Goal: Task Accomplishment & Management: Manage account settings

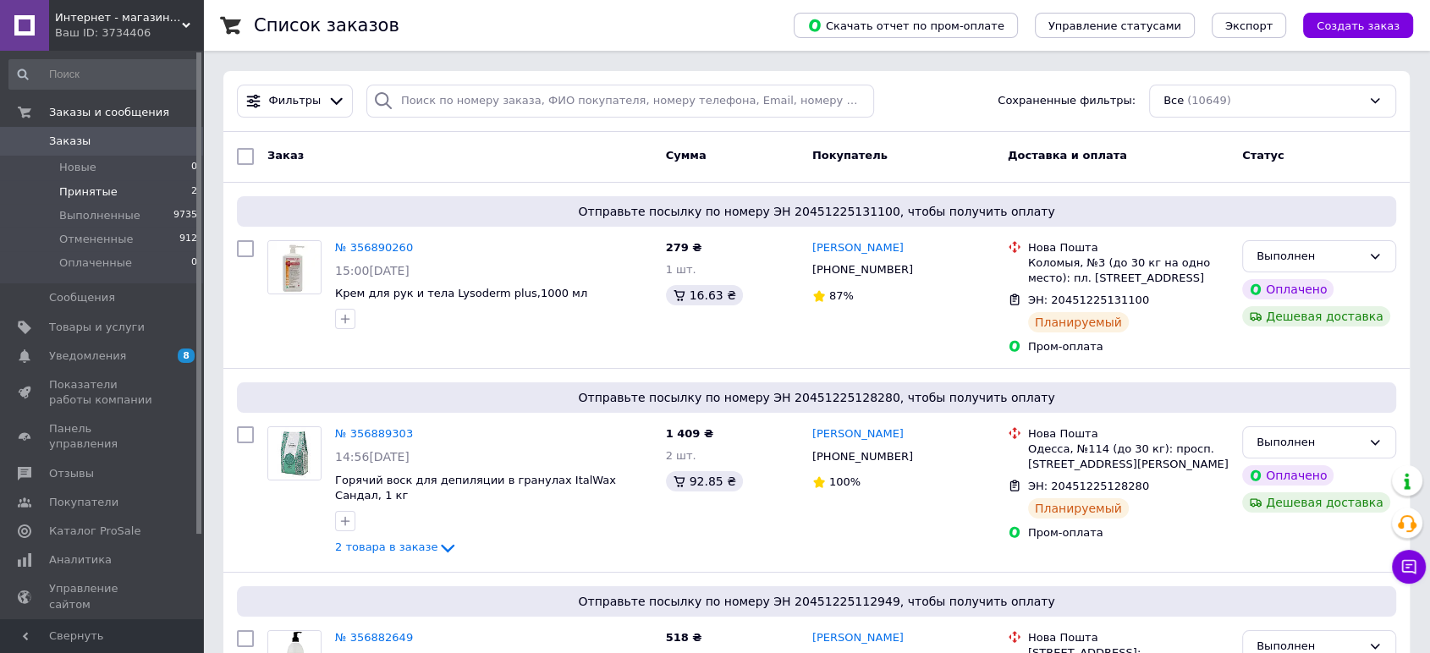
click at [68, 188] on span "Принятые" at bounding box center [88, 191] width 58 height 15
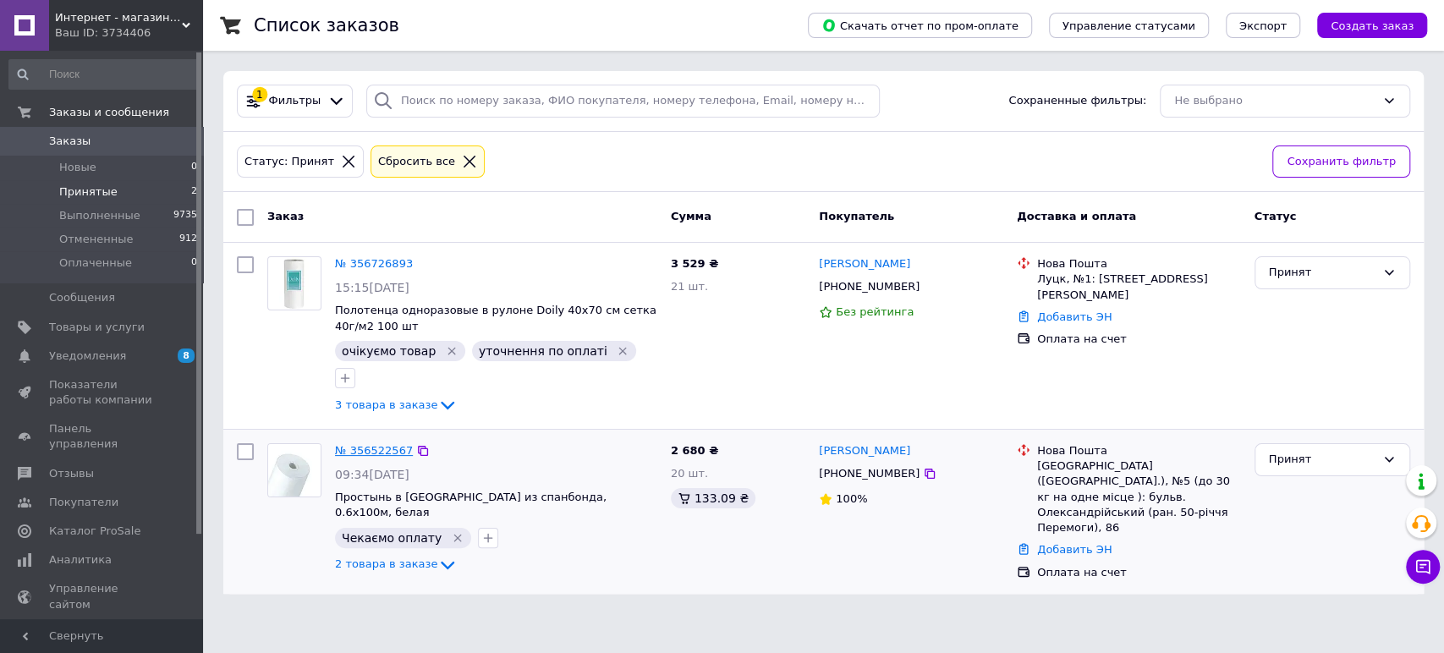
click at [374, 444] on link "№ 356522567" at bounding box center [374, 450] width 78 height 13
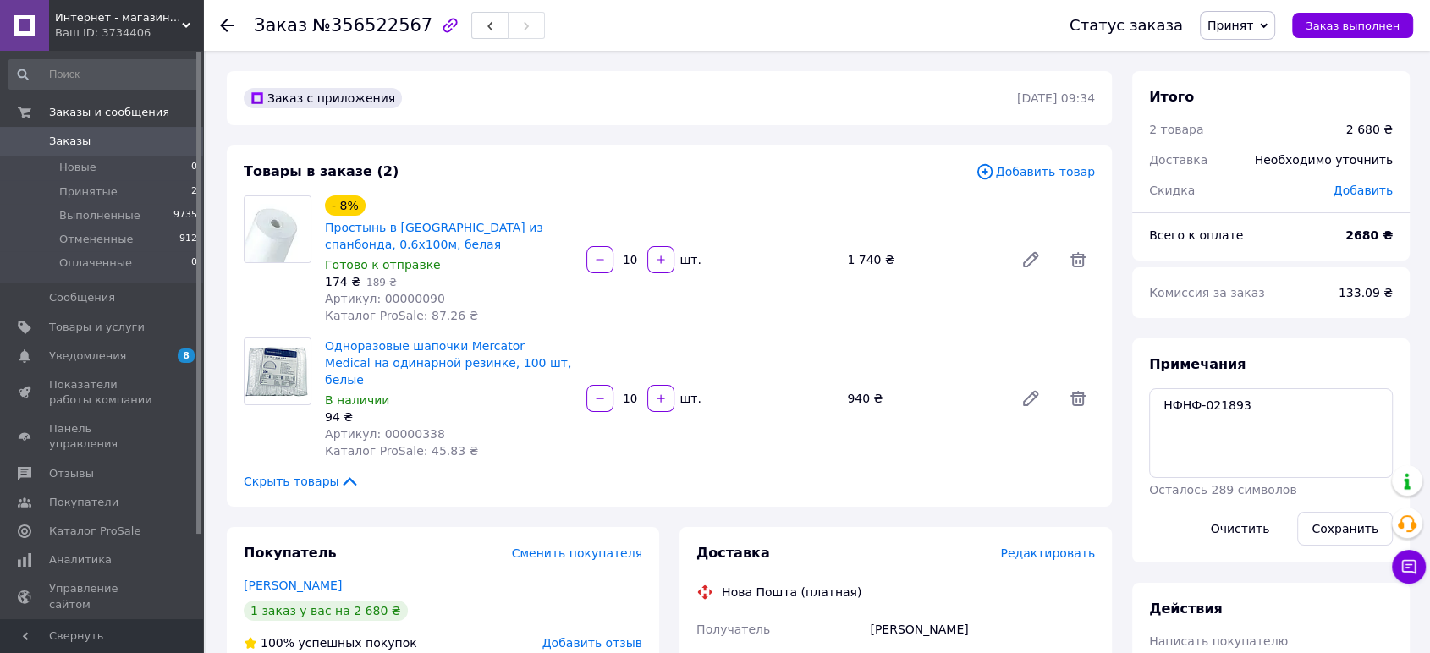
click at [1251, 291] on div "Комиссия за заказ" at bounding box center [1234, 292] width 190 height 37
click at [1220, 410] on textarea "НФНФ-021893" at bounding box center [1271, 433] width 244 height 90
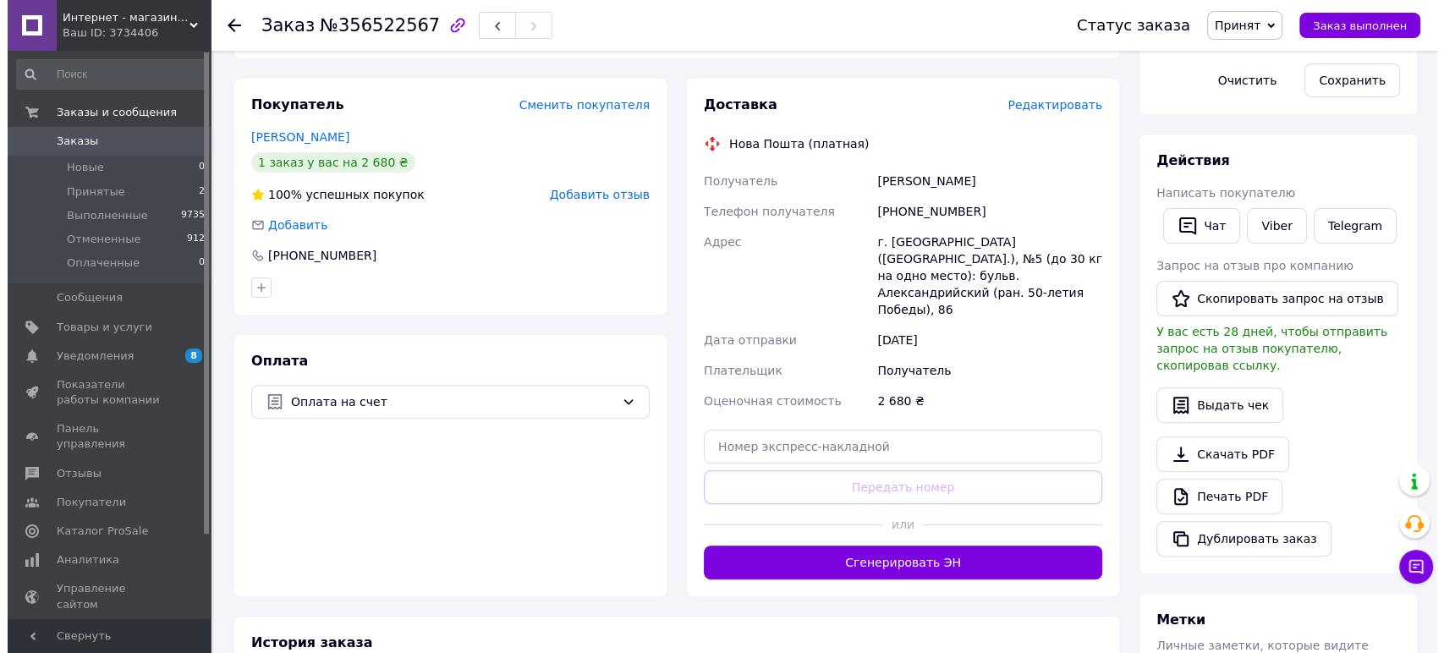
scroll to position [416, 0]
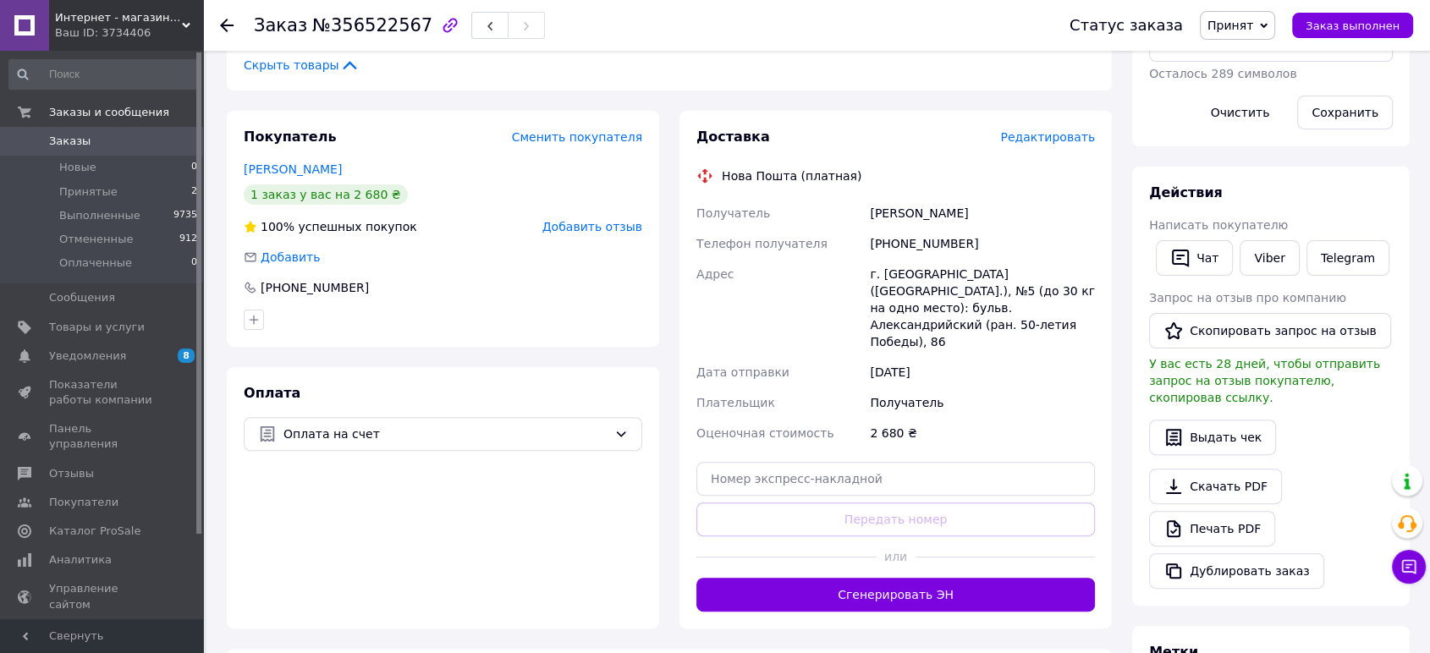
click at [1079, 130] on span "Редактировать" at bounding box center [1047, 137] width 95 height 14
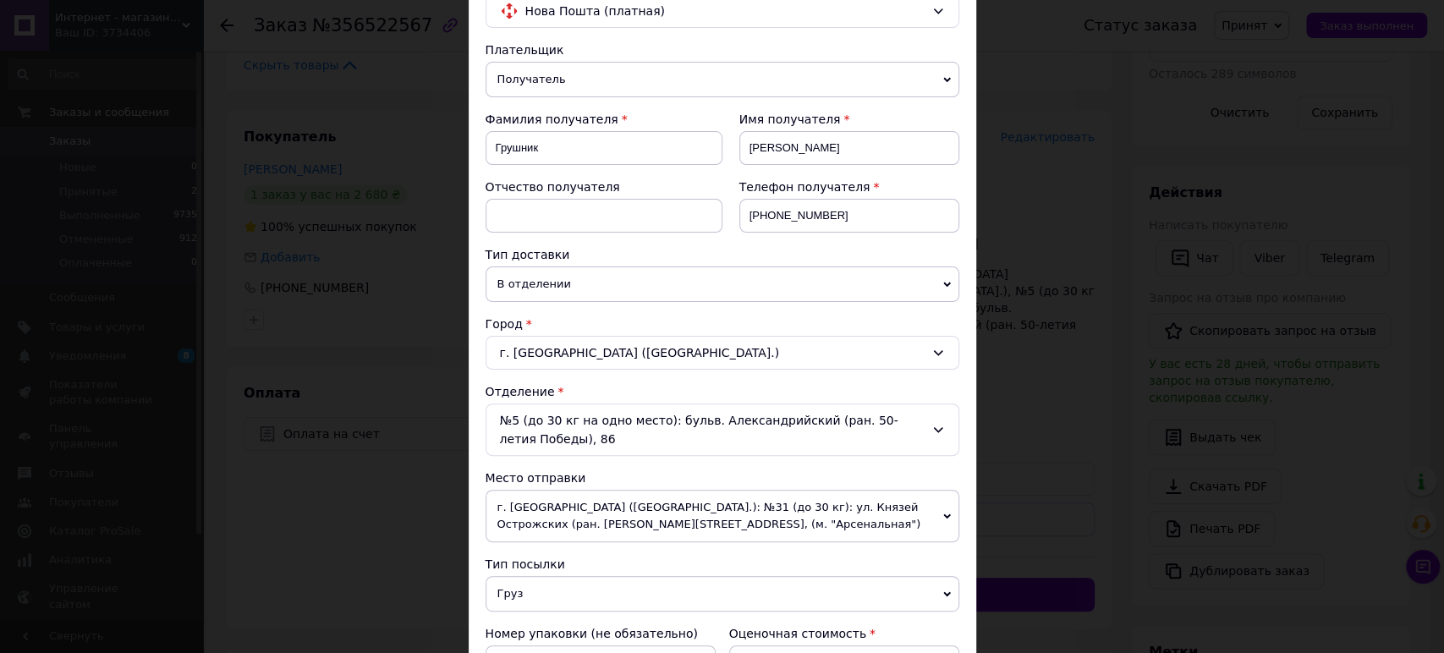
scroll to position [282, 0]
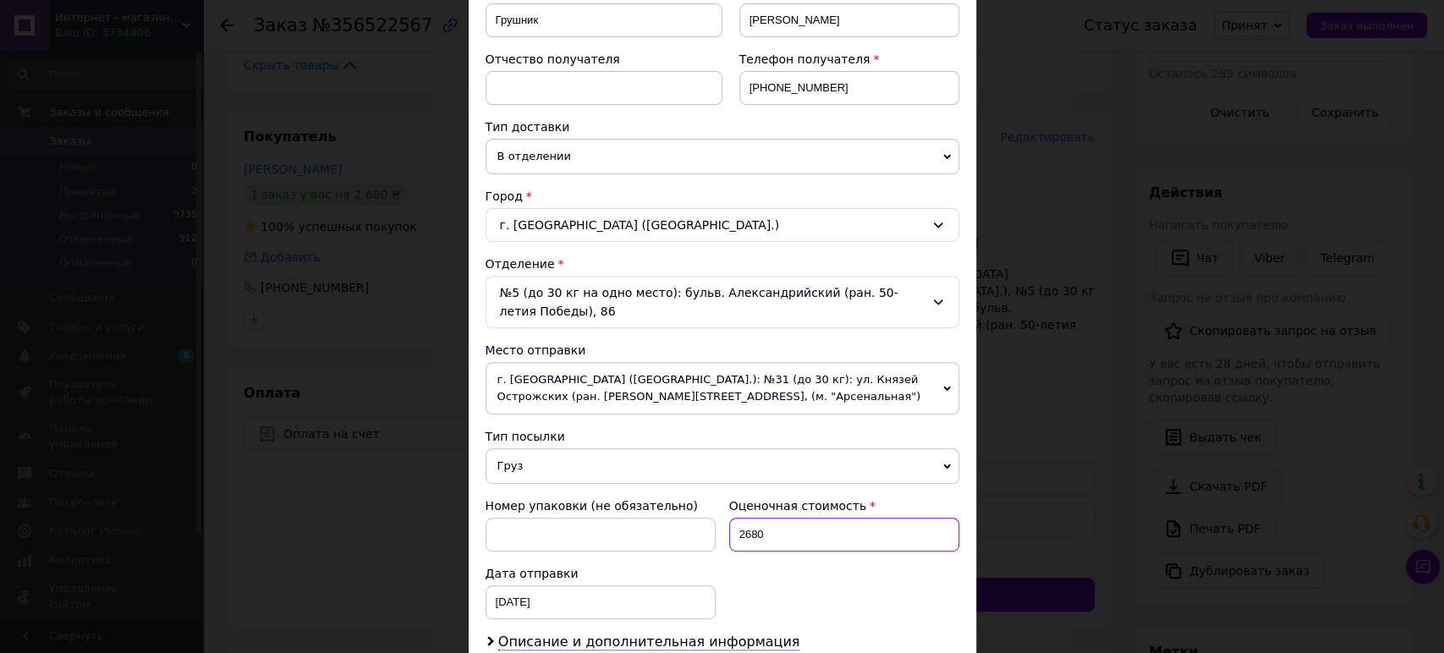
click at [799, 528] on input "2680" at bounding box center [844, 535] width 230 height 34
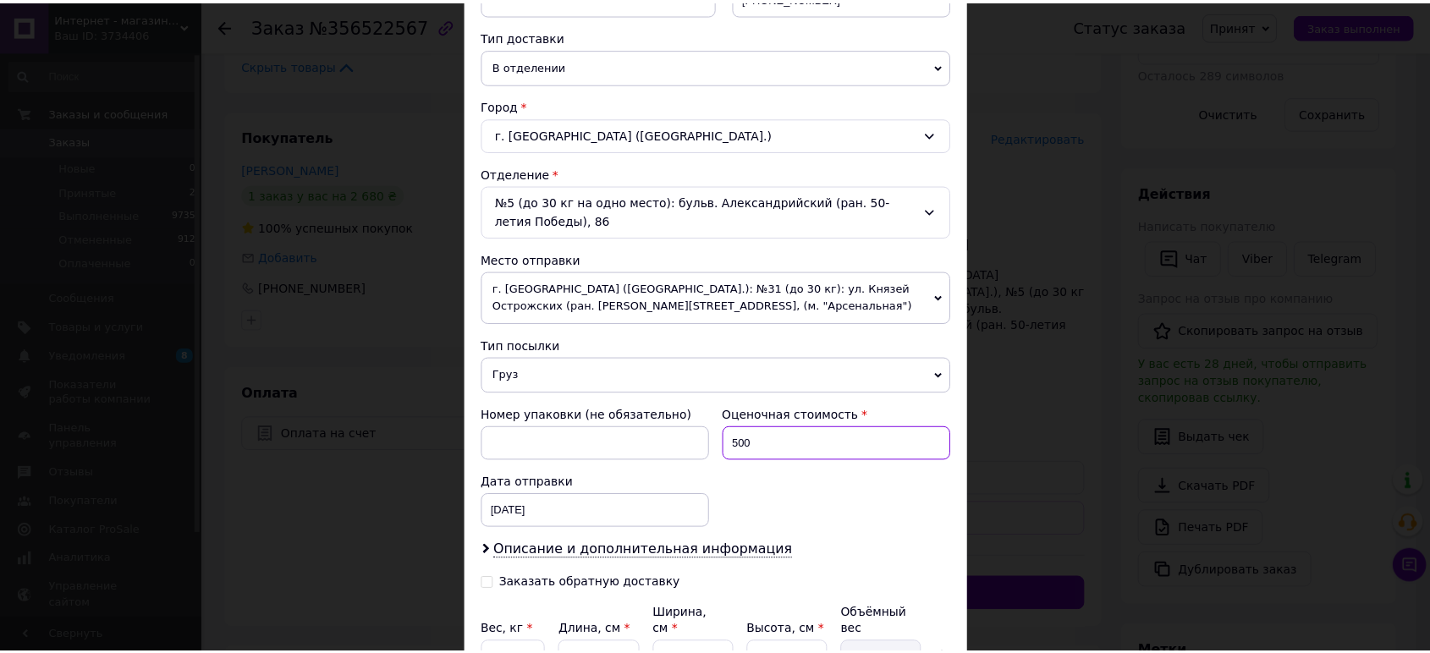
scroll to position [533, 0]
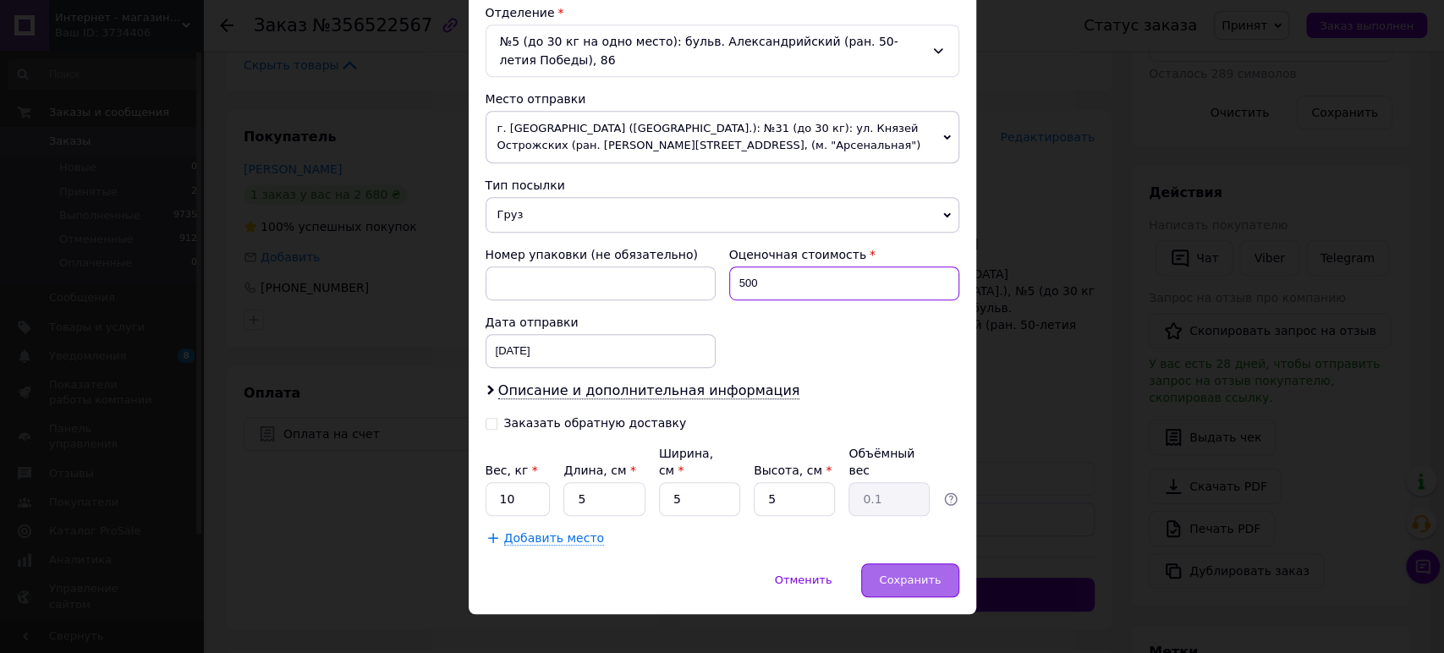
type input "500"
click at [885, 574] on span "Сохранить" at bounding box center [910, 580] width 62 height 13
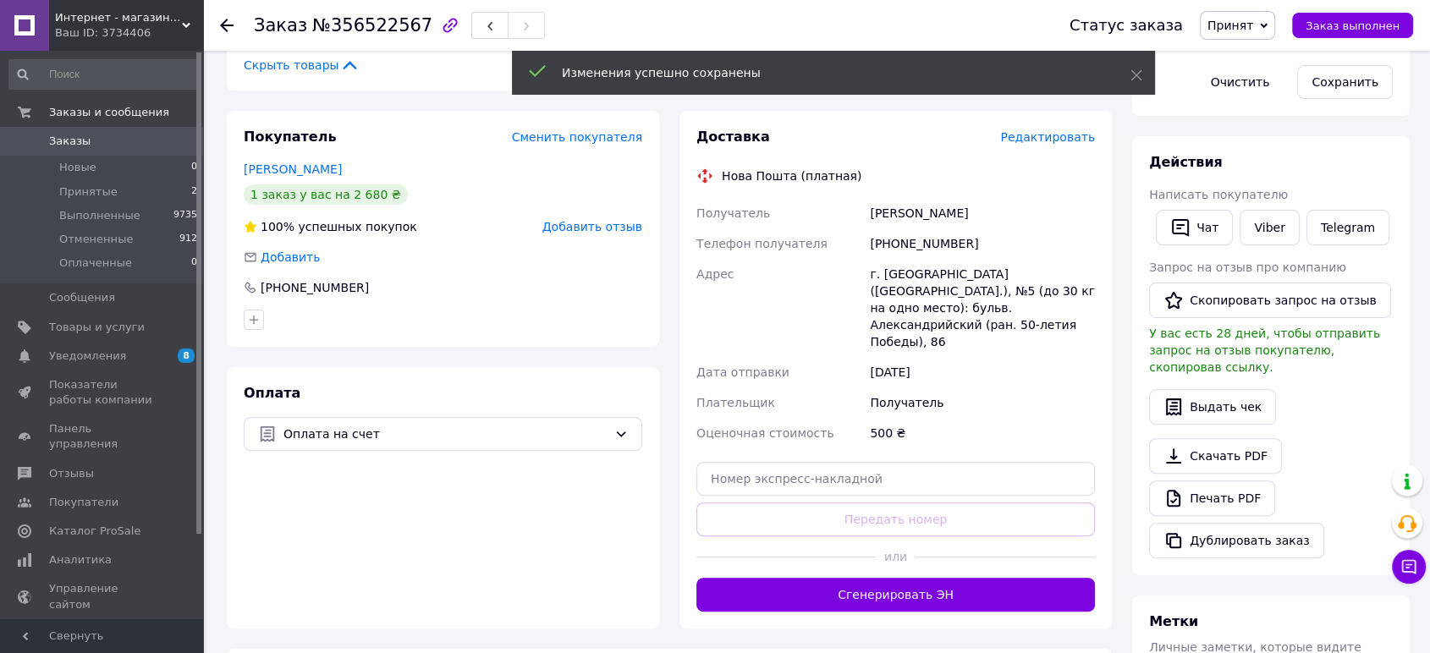
click at [784, 578] on button "Сгенерировать ЭН" at bounding box center [895, 595] width 399 height 34
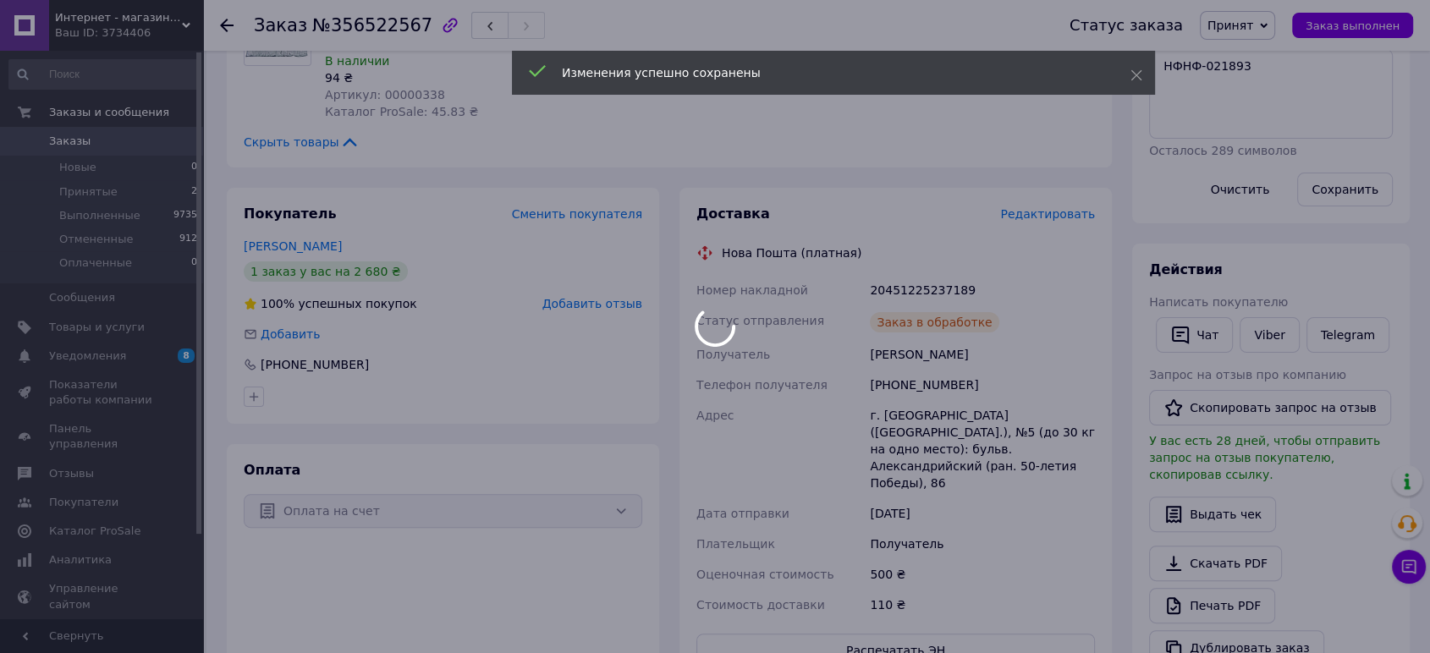
scroll to position [416, 0]
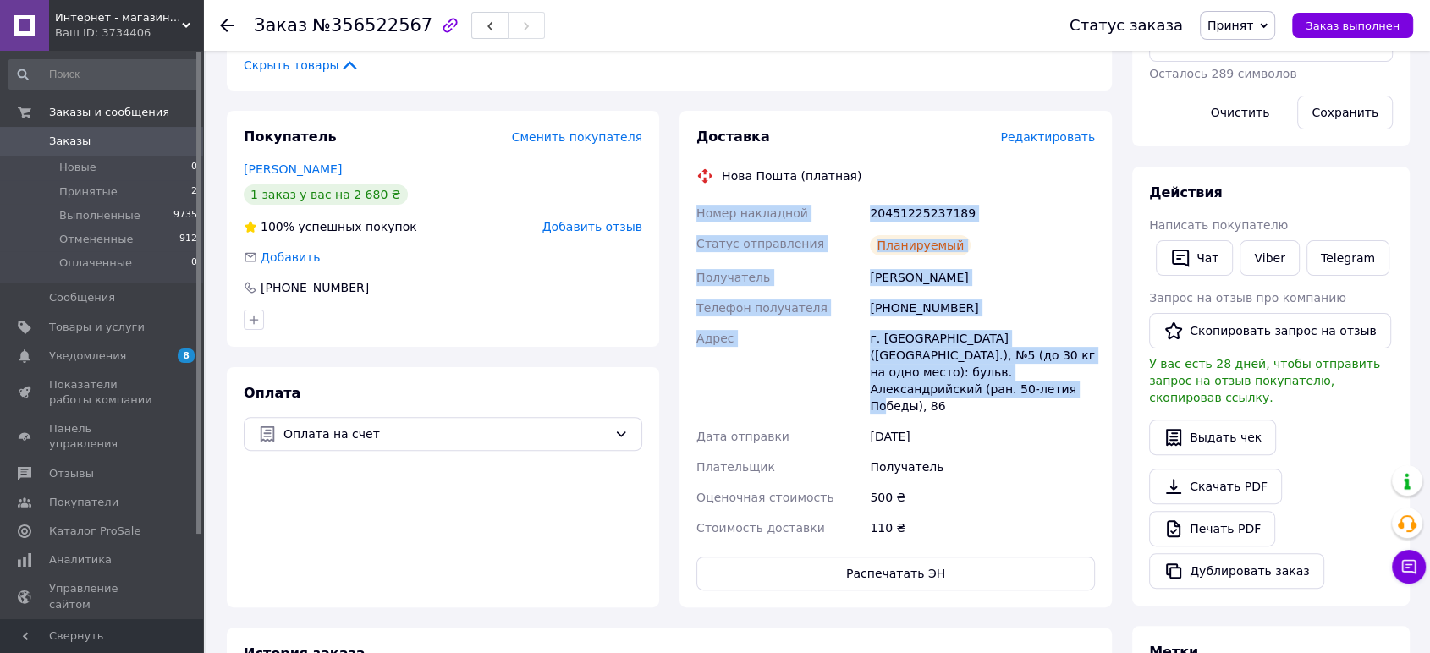
drag, startPoint x: 700, startPoint y: 197, endPoint x: 1009, endPoint y: 371, distance: 354.6
click at [1009, 371] on div "Номер накладной 20451225237189 Статус отправления Планируемый Получатель Грушни…" at bounding box center [895, 370] width 405 height 345
copy div "Номер накладной 20451225237189 Статус отправления Планируемый Получатель Грушни…"
click at [1253, 25] on span "Принят" at bounding box center [1230, 26] width 46 height 14
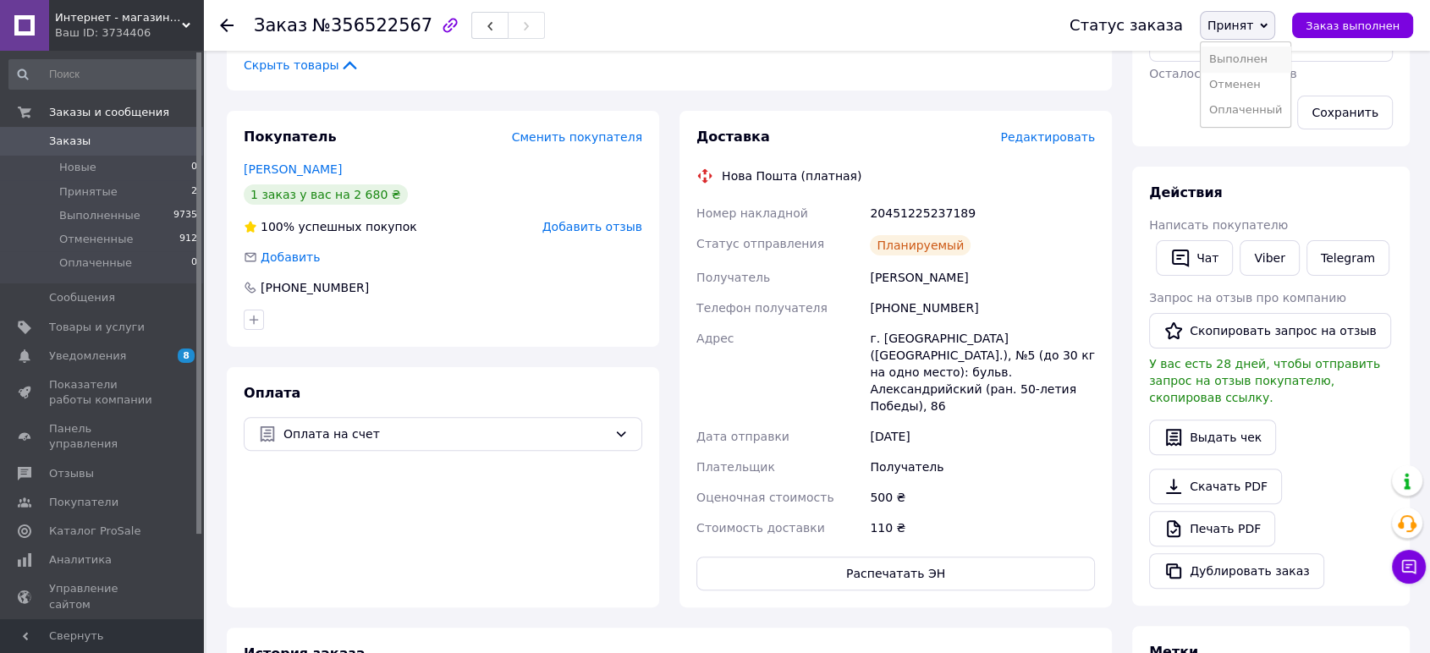
click at [1237, 58] on li "Выполнен" at bounding box center [1246, 59] width 90 height 25
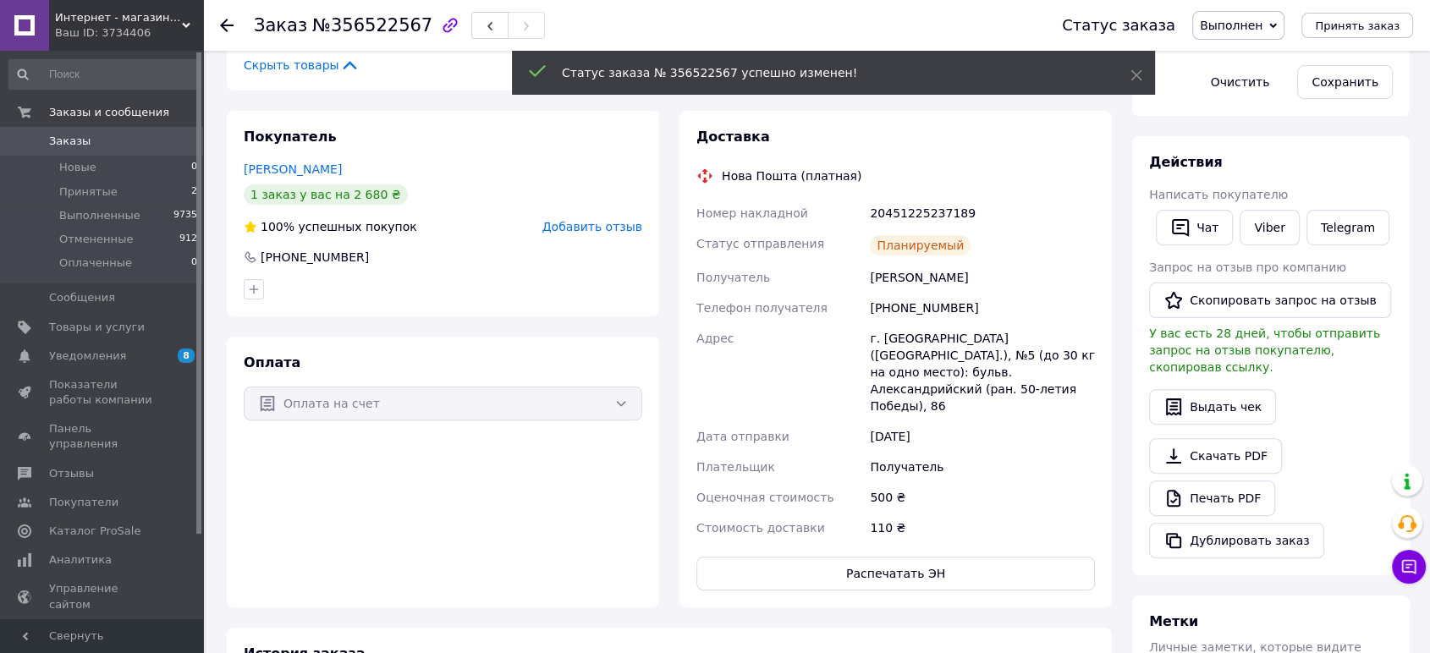
click at [66, 137] on span "Заказы" at bounding box center [69, 141] width 41 height 15
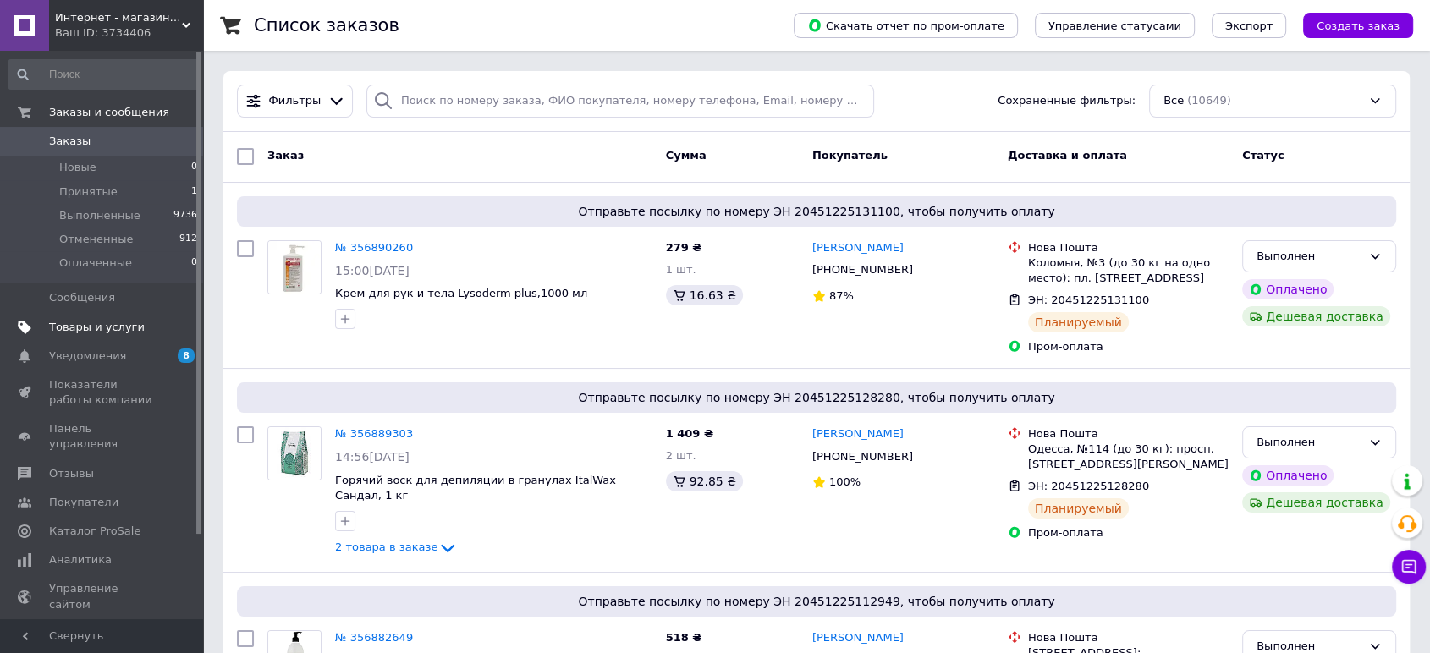
click at [106, 327] on span "Товары и услуги" at bounding box center [97, 327] width 96 height 15
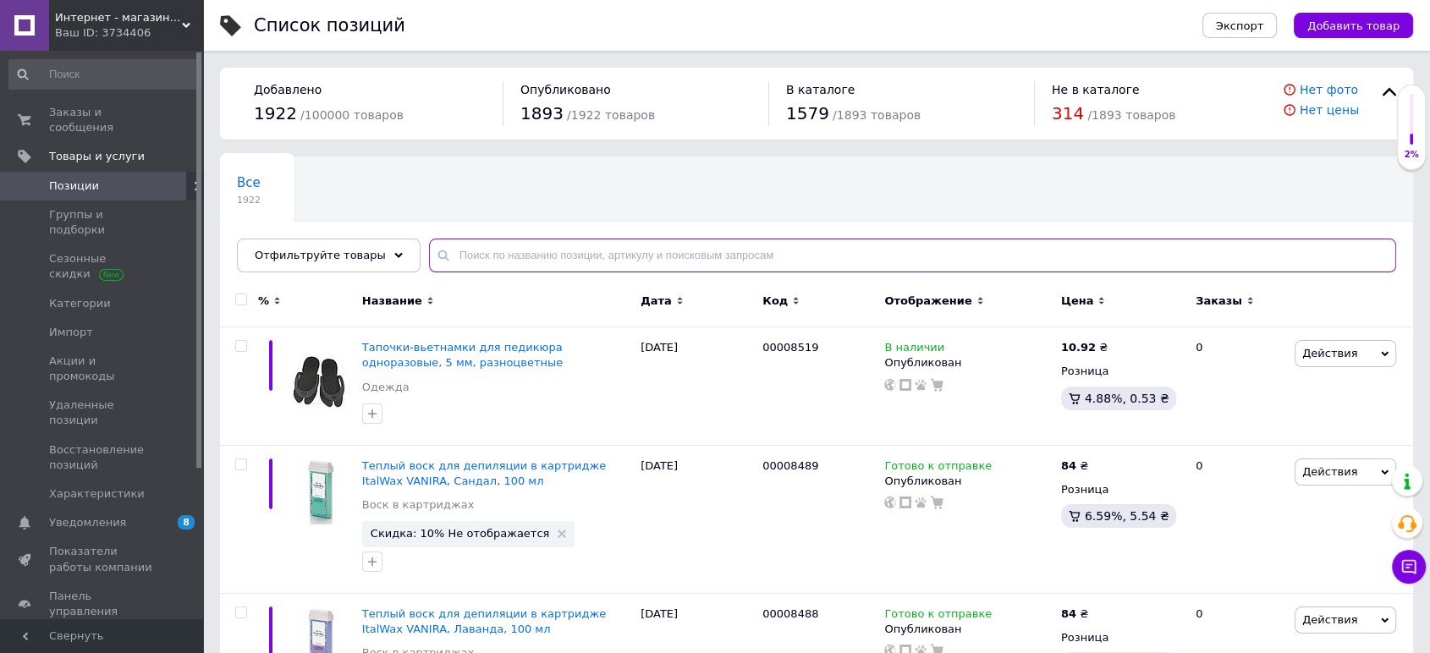
click at [507, 266] on input "text" at bounding box center [912, 256] width 967 height 34
paste input "00000374"
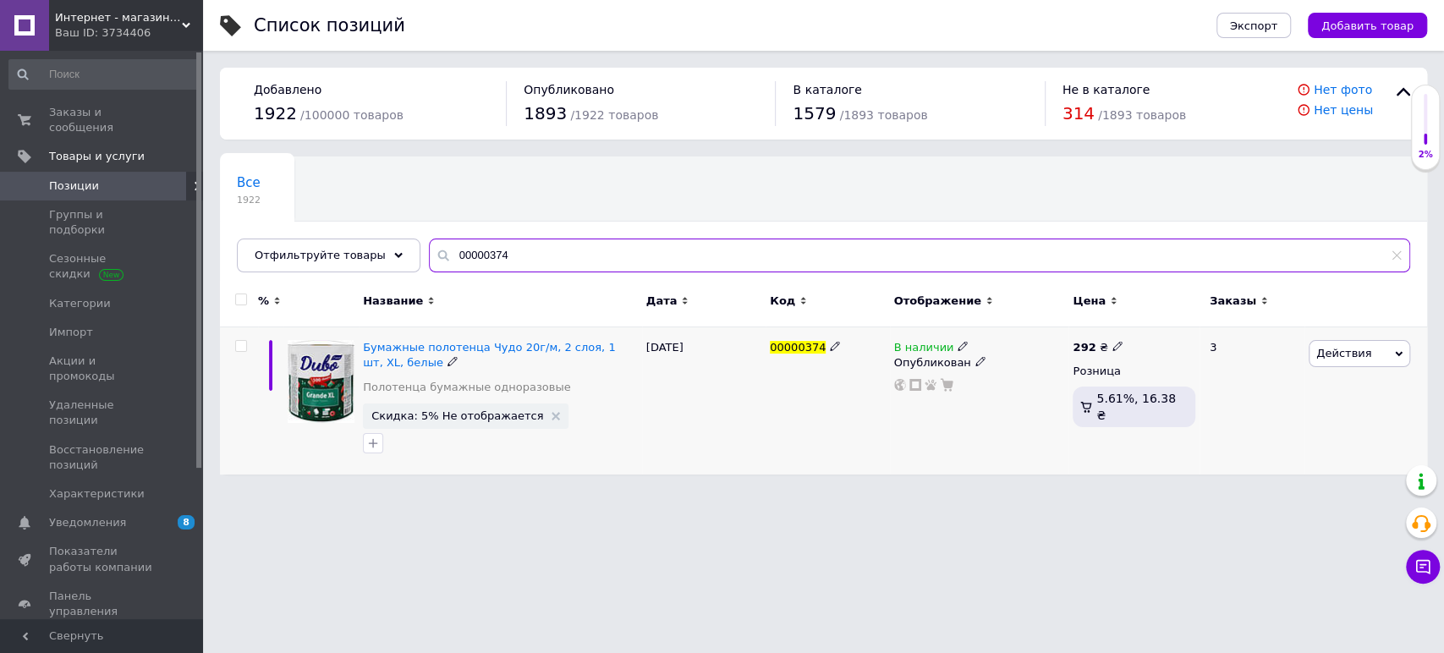
type input "00000374"
click at [958, 343] on icon at bounding box center [963, 346] width 10 height 10
click at [1017, 358] on li "Нет в наличии" at bounding box center [1058, 361] width 161 height 24
drag, startPoint x: 774, startPoint y: 411, endPoint x: 616, endPoint y: 188, distance: 273.7
click at [772, 410] on div "00000374" at bounding box center [828, 400] width 124 height 147
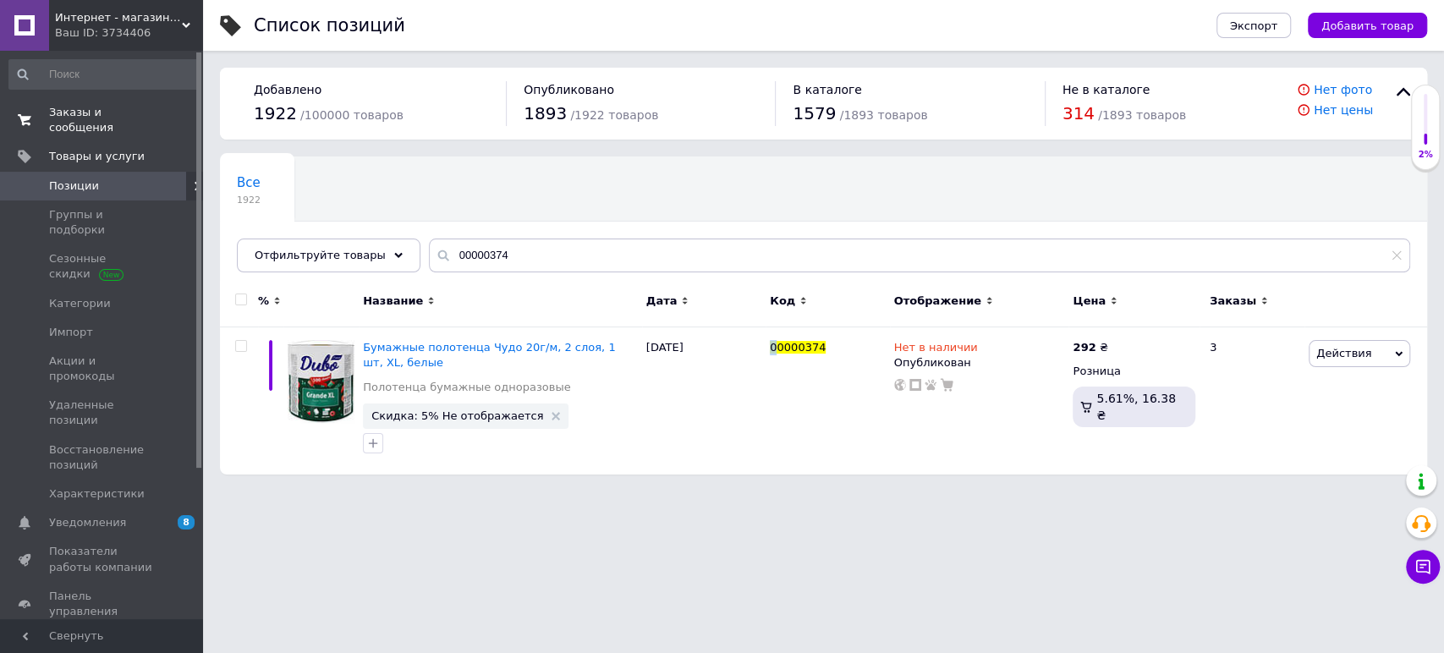
click at [85, 110] on span "Заказы и сообщения" at bounding box center [102, 120] width 107 height 30
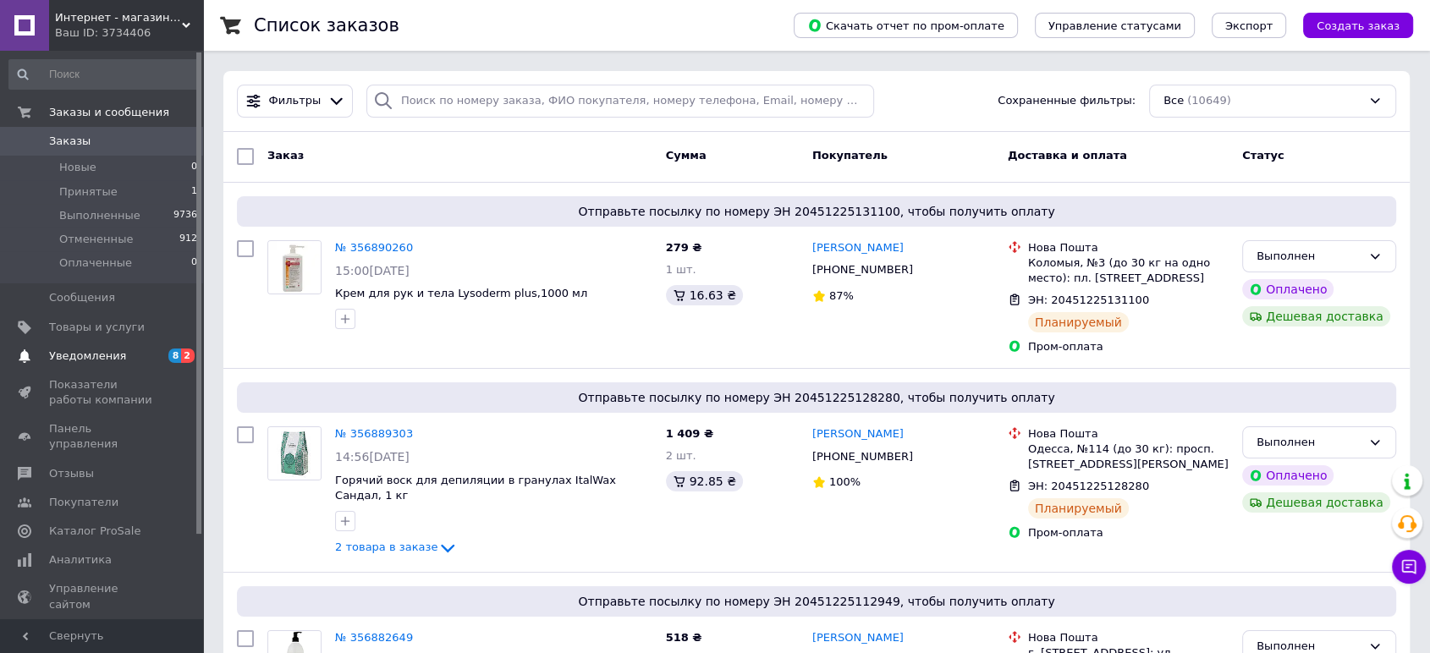
click at [69, 353] on span "Уведомления" at bounding box center [87, 356] width 77 height 15
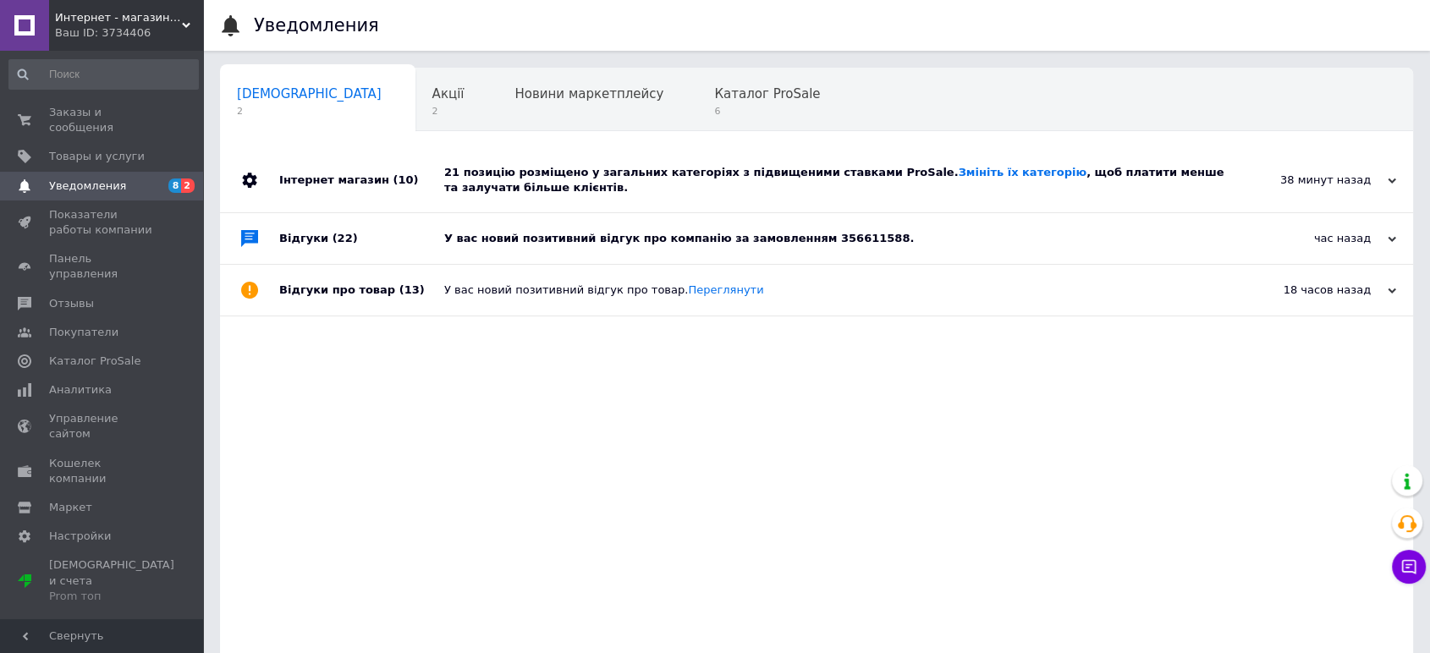
click at [941, 240] on div "У вас новий позитивний відгук про компанію за замовленням 356611588." at bounding box center [835, 238] width 783 height 15
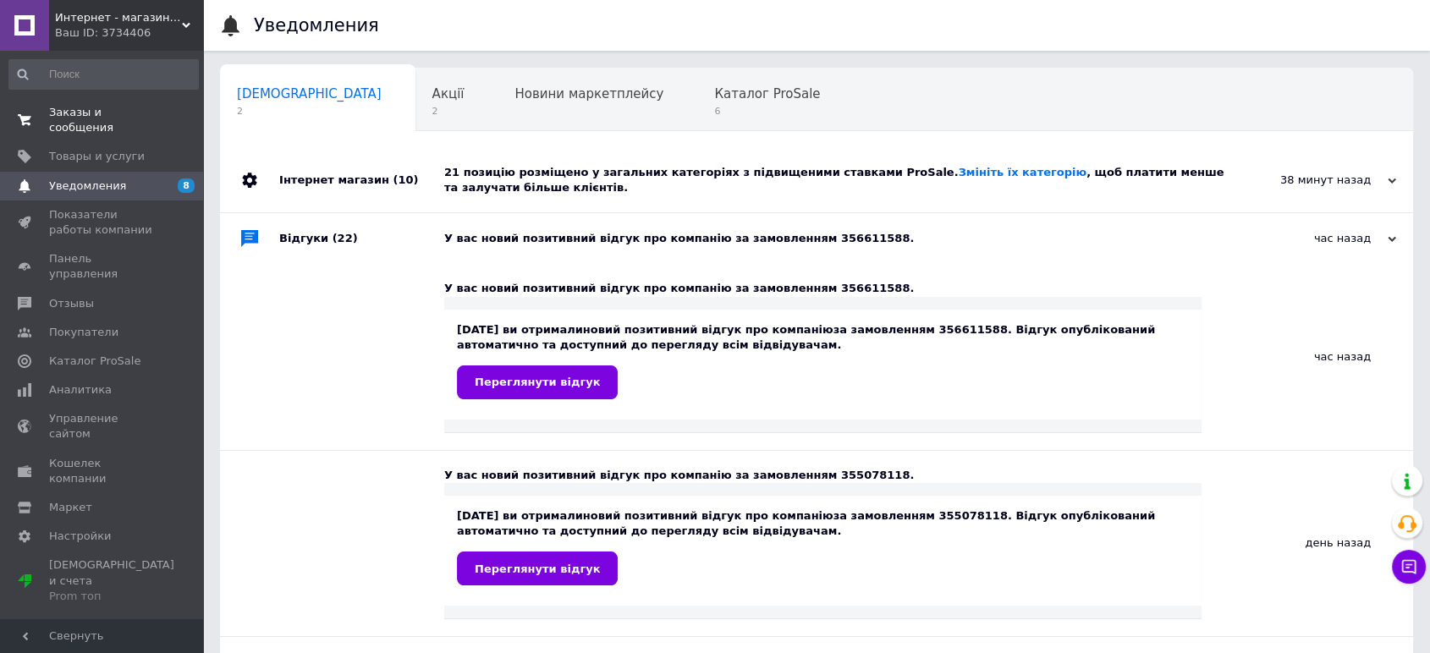
click at [102, 107] on span "Заказы и сообщения" at bounding box center [102, 120] width 107 height 30
